Goal: Task Accomplishment & Management: Complete application form

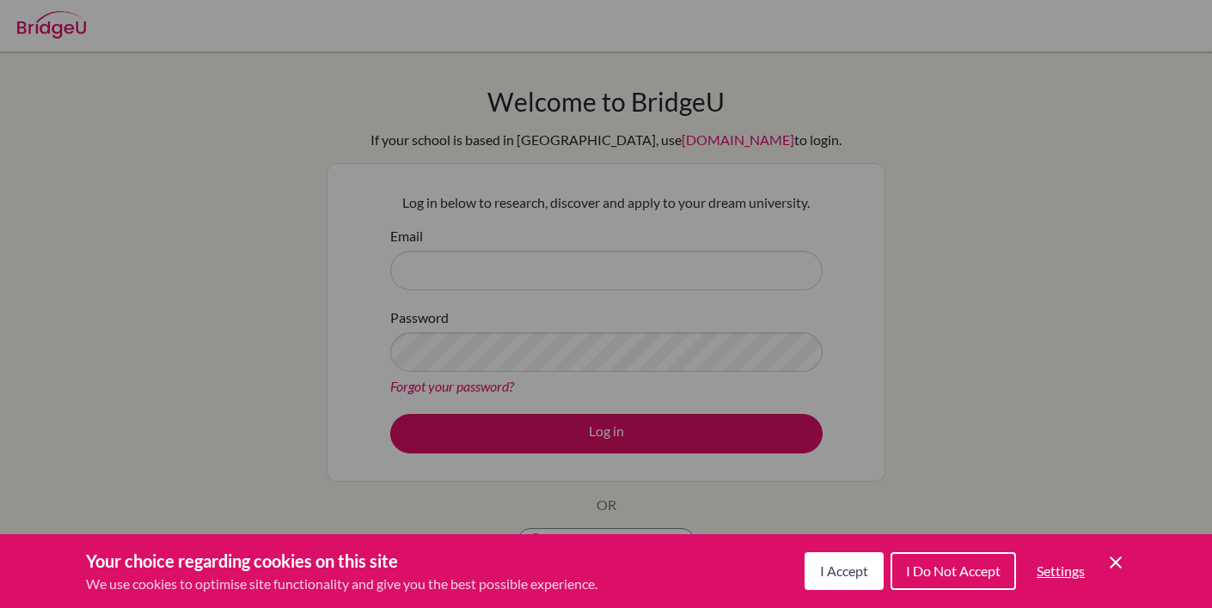
click at [917, 309] on div "Cookie Preferences" at bounding box center [606, 304] width 1212 height 608
click at [478, 272] on div "Cookie Preferences" at bounding box center [606, 304] width 1212 height 608
click at [846, 577] on span "I Accept" at bounding box center [844, 571] width 48 height 16
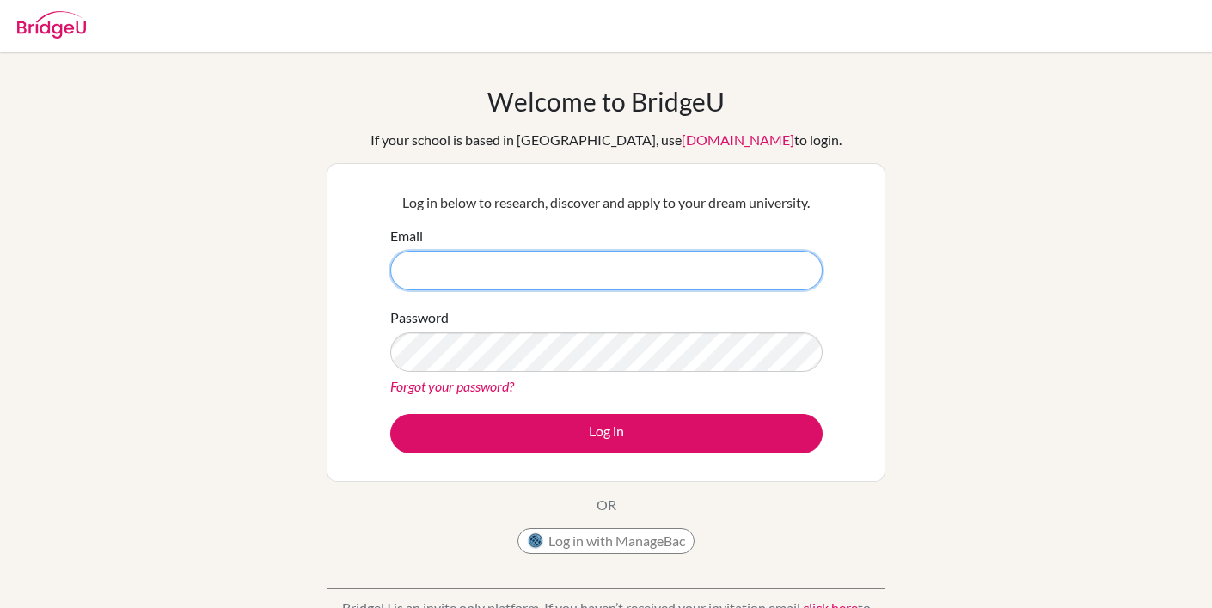
click at [443, 272] on input "Email" at bounding box center [606, 271] width 432 height 40
type input "k_vickneson@ofs.edu.sg"
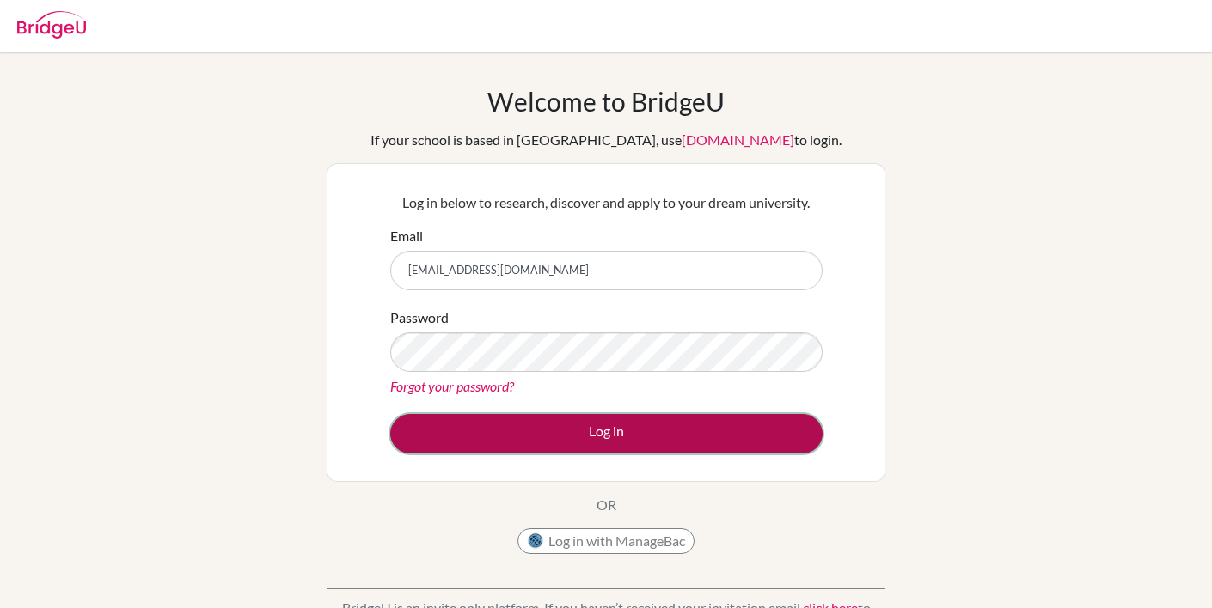
click at [573, 434] on button "Log in" at bounding box center [606, 434] width 432 height 40
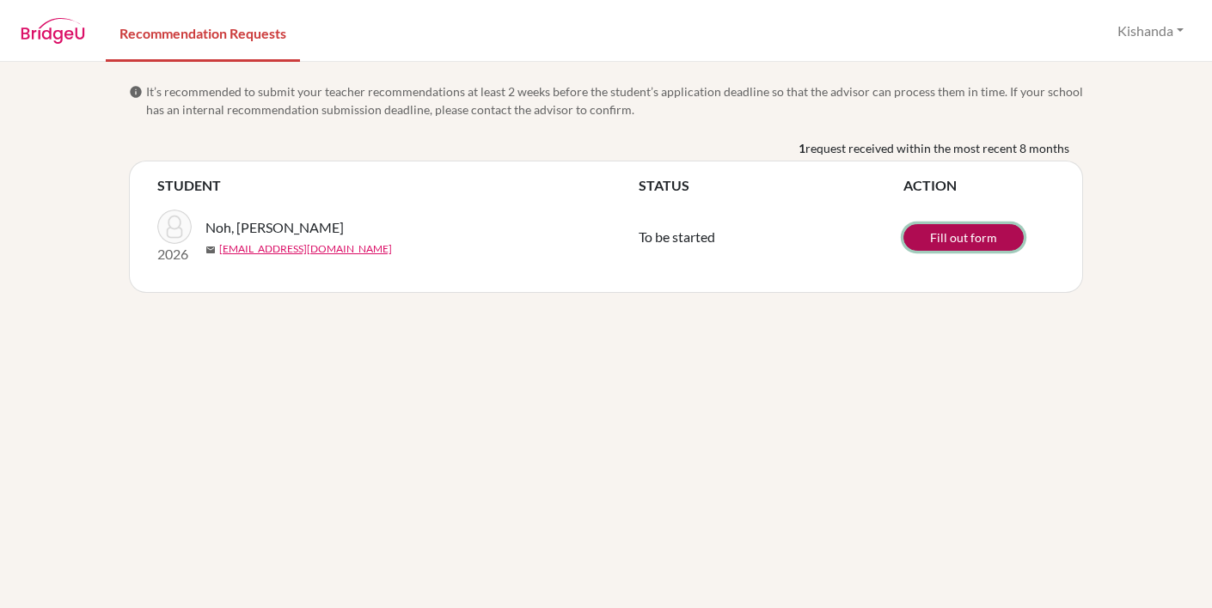
click at [954, 242] on link "Fill out form" at bounding box center [963, 237] width 120 height 27
